Goal: Download file/media

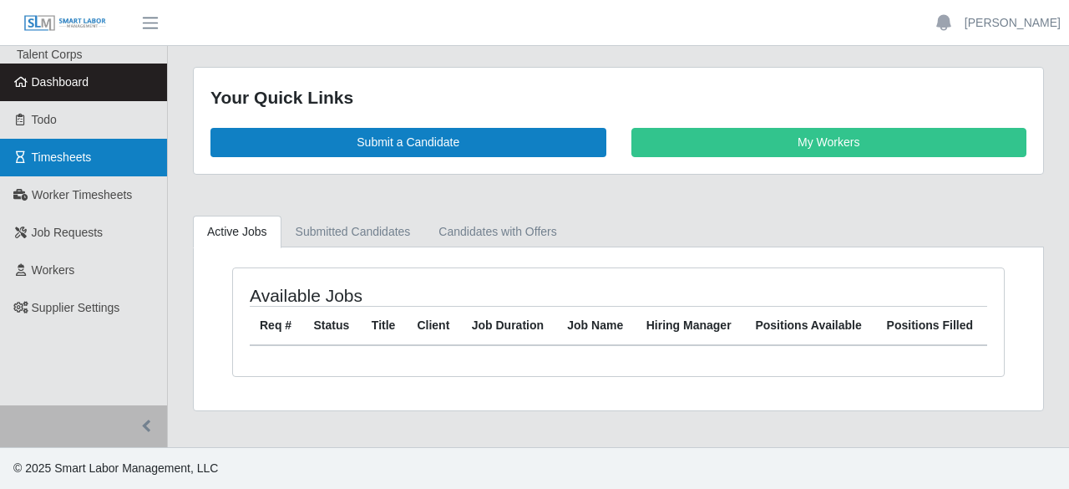
click at [43, 155] on span "Timesheets" at bounding box center [62, 156] width 60 height 13
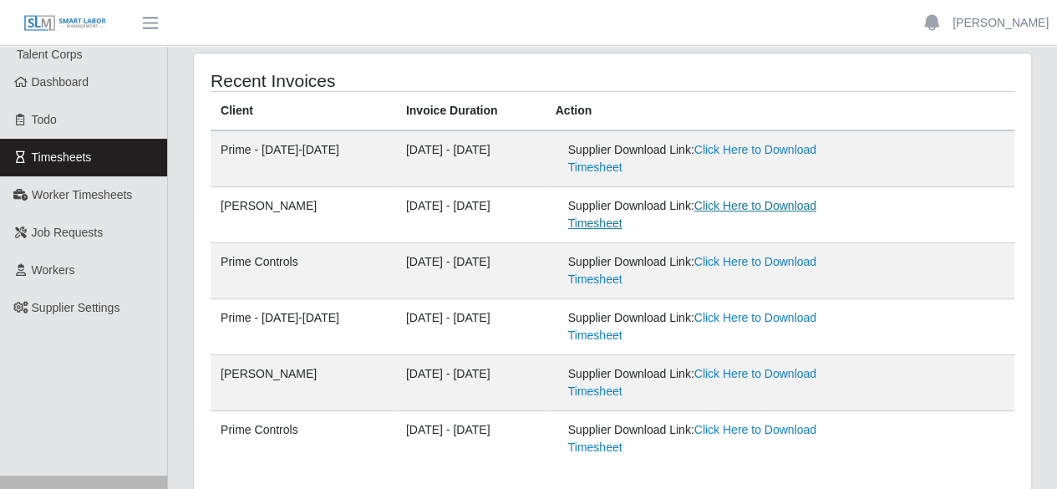
click at [816, 205] on link "Click Here to Download Timesheet" at bounding box center [692, 214] width 248 height 31
click at [770, 255] on link "Click Here to Download Timesheet" at bounding box center [692, 270] width 248 height 31
click at [780, 165] on div "Supplier Download Link: Click Here to Download Timesheet" at bounding box center [705, 158] width 274 height 35
click at [785, 151] on link "Click Here to Download Timesheet" at bounding box center [692, 158] width 248 height 31
click at [1010, 24] on link "[PERSON_NAME]" at bounding box center [1000, 23] width 96 height 18
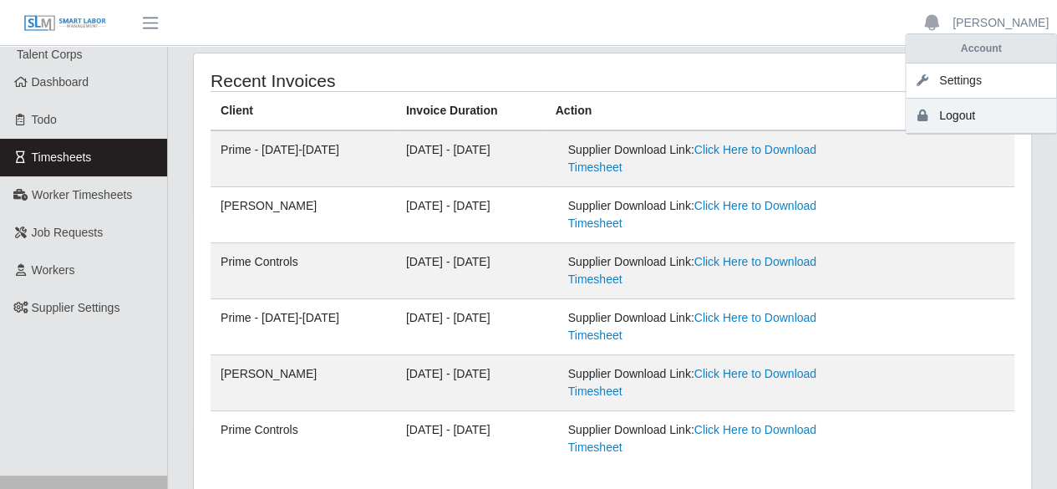
click at [970, 119] on link "Logout" at bounding box center [980, 116] width 150 height 35
